Goal: Task Accomplishment & Management: Use online tool/utility

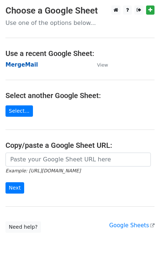
click at [24, 65] on strong "MergeMail" at bounding box center [21, 65] width 33 height 7
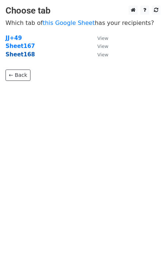
click at [23, 54] on strong "Sheet168" at bounding box center [19, 54] width 29 height 7
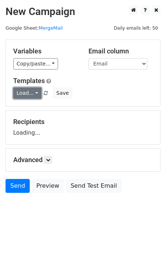
click at [29, 91] on link "Load..." at bounding box center [27, 93] width 28 height 11
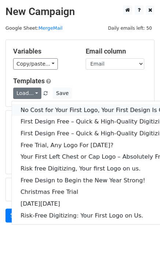
click at [49, 106] on link "No Cost for Your First Logo, Your First Design Is On Us!" at bounding box center [100, 110] width 176 height 12
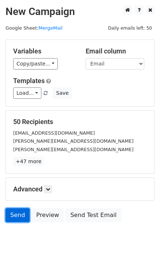
click at [17, 219] on link "Send" at bounding box center [17, 216] width 24 height 14
